Goal: Navigation & Orientation: Find specific page/section

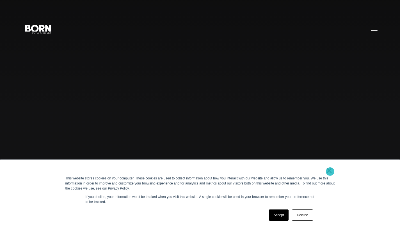
click at [330, 171] on link "×" at bounding box center [329, 170] width 7 height 5
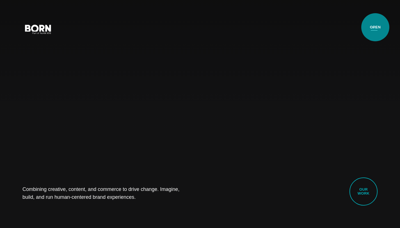
click at [375, 27] on button "Primary Menu" at bounding box center [373, 29] width 13 height 12
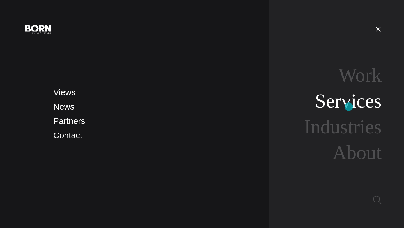
click at [349, 107] on link "Services" at bounding box center [348, 101] width 66 height 22
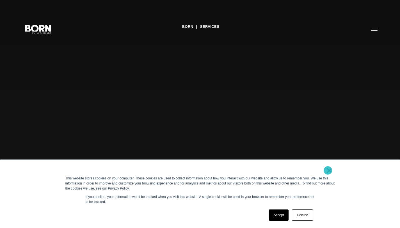
click at [328, 171] on link "×" at bounding box center [329, 170] width 7 height 5
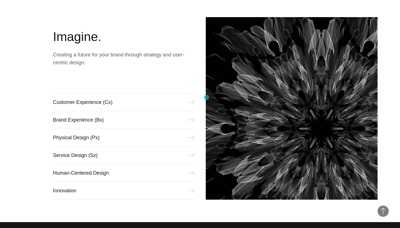
scroll to position [263, 0]
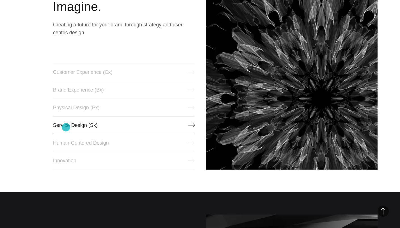
click at [66, 127] on link "Service Design (Sx)" at bounding box center [123, 125] width 141 height 18
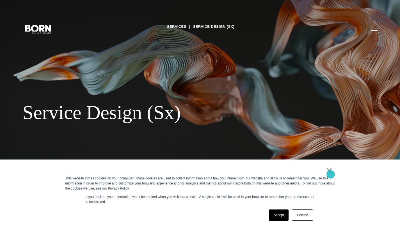
click at [330, 173] on link "×" at bounding box center [329, 170] width 7 height 5
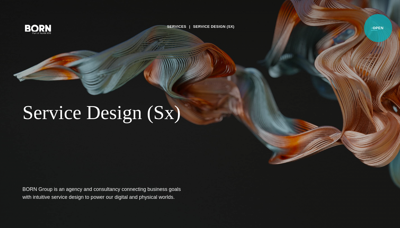
click at [377, 28] on button "Primary Menu" at bounding box center [373, 29] width 13 height 12
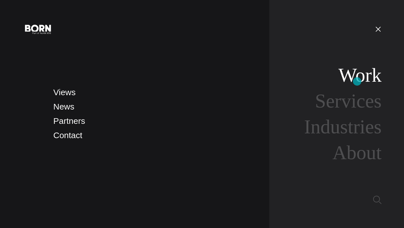
click at [357, 81] on link "Work" at bounding box center [359, 75] width 43 height 22
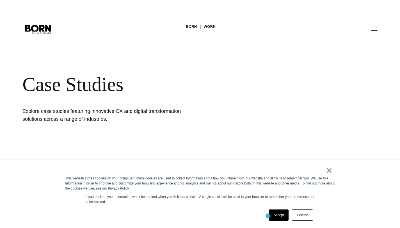
click at [268, 216] on div "Accept Decline" at bounding box center [290, 215] width 47 height 15
click at [271, 214] on link "Accept" at bounding box center [279, 214] width 20 height 11
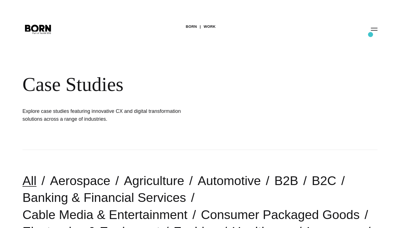
click at [370, 34] on div "BORN Work Case Studies Explore case studies featuring innovative CX and digital…" at bounding box center [200, 75] width 400 height 150
click at [372, 33] on button "Primary Menu" at bounding box center [373, 29] width 13 height 12
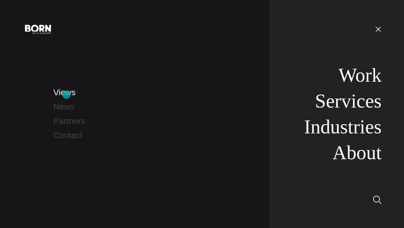
click at [66, 95] on link "Views" at bounding box center [64, 91] width 22 height 9
